Goal: Navigation & Orientation: Understand site structure

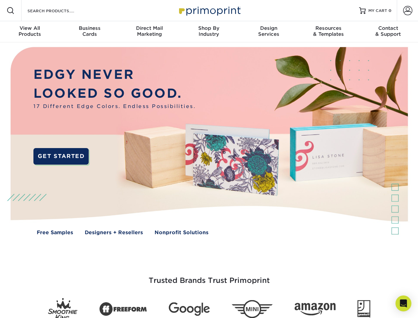
click at [209, 159] on img at bounding box center [209, 145] width 414 height 207
click at [11, 11] on span at bounding box center [11, 11] width 8 height 8
click at [408, 11] on span at bounding box center [407, 10] width 9 height 9
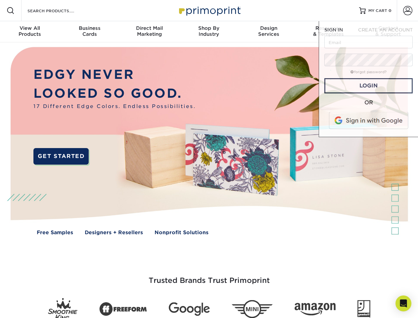
click at [30, 32] on div "View All Products" at bounding box center [30, 31] width 60 height 12
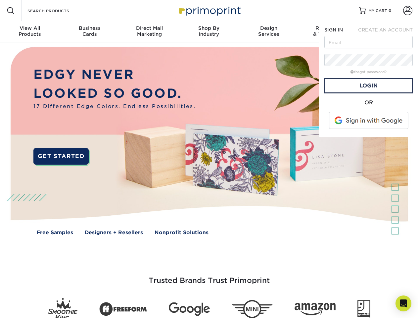
click at [89, 32] on div "Business Cards" at bounding box center [90, 31] width 60 height 12
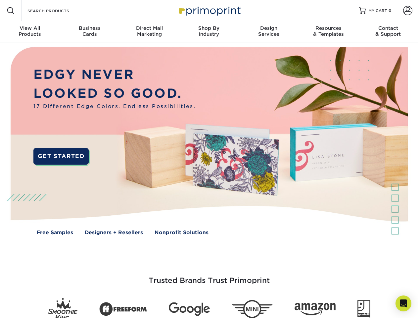
click at [149, 32] on div "Direct Mail Marketing" at bounding box center [150, 31] width 60 height 12
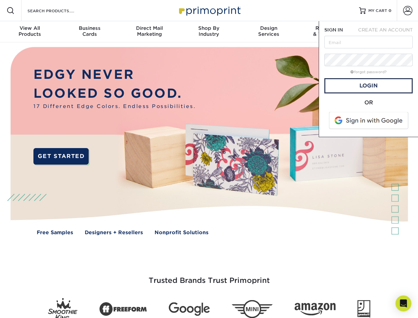
click at [209, 32] on div "Shop By Industry" at bounding box center [209, 31] width 60 height 12
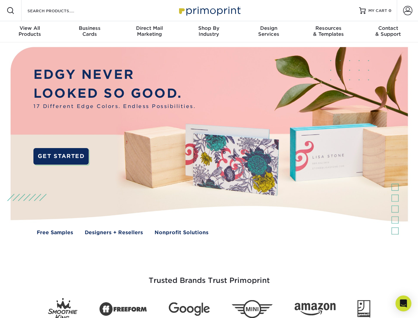
click at [269, 32] on div "Design Services" at bounding box center [269, 31] width 60 height 12
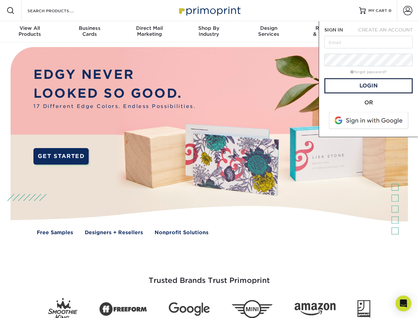
click at [328, 32] on span "SIGN IN" at bounding box center [334, 29] width 19 height 5
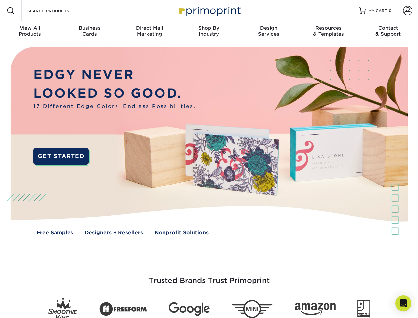
click at [388, 32] on div "Contact & Support" at bounding box center [389, 31] width 60 height 12
